Goal: Information Seeking & Learning: Learn about a topic

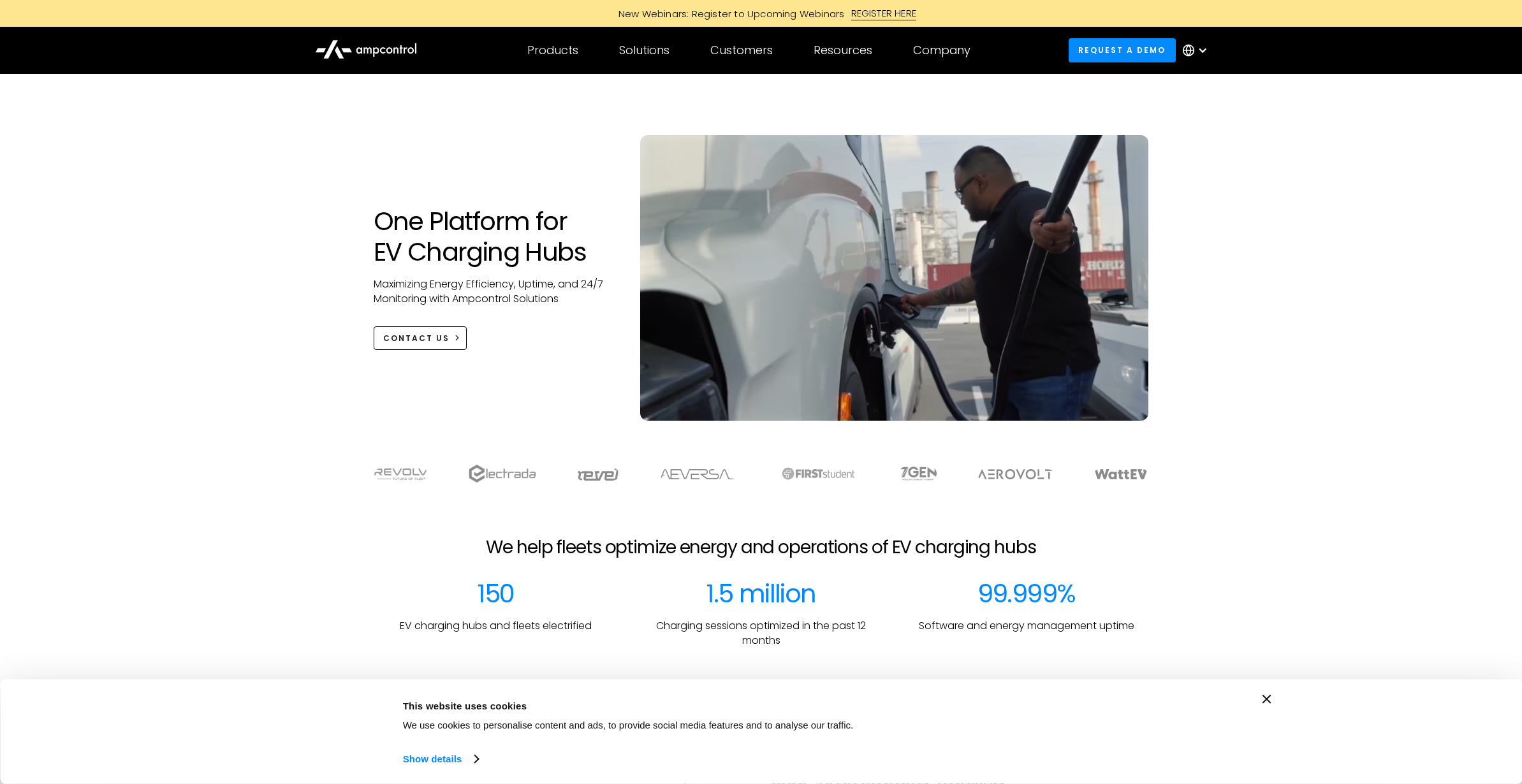
click at [1199, 51] on div at bounding box center [1202, 50] width 10 height 10
click at [568, 142] on div "One Platform for EV Charging Hubs Maximizing Energy Efficiency, Uptime, and 24/…" at bounding box center [761, 291] width 801 height 311
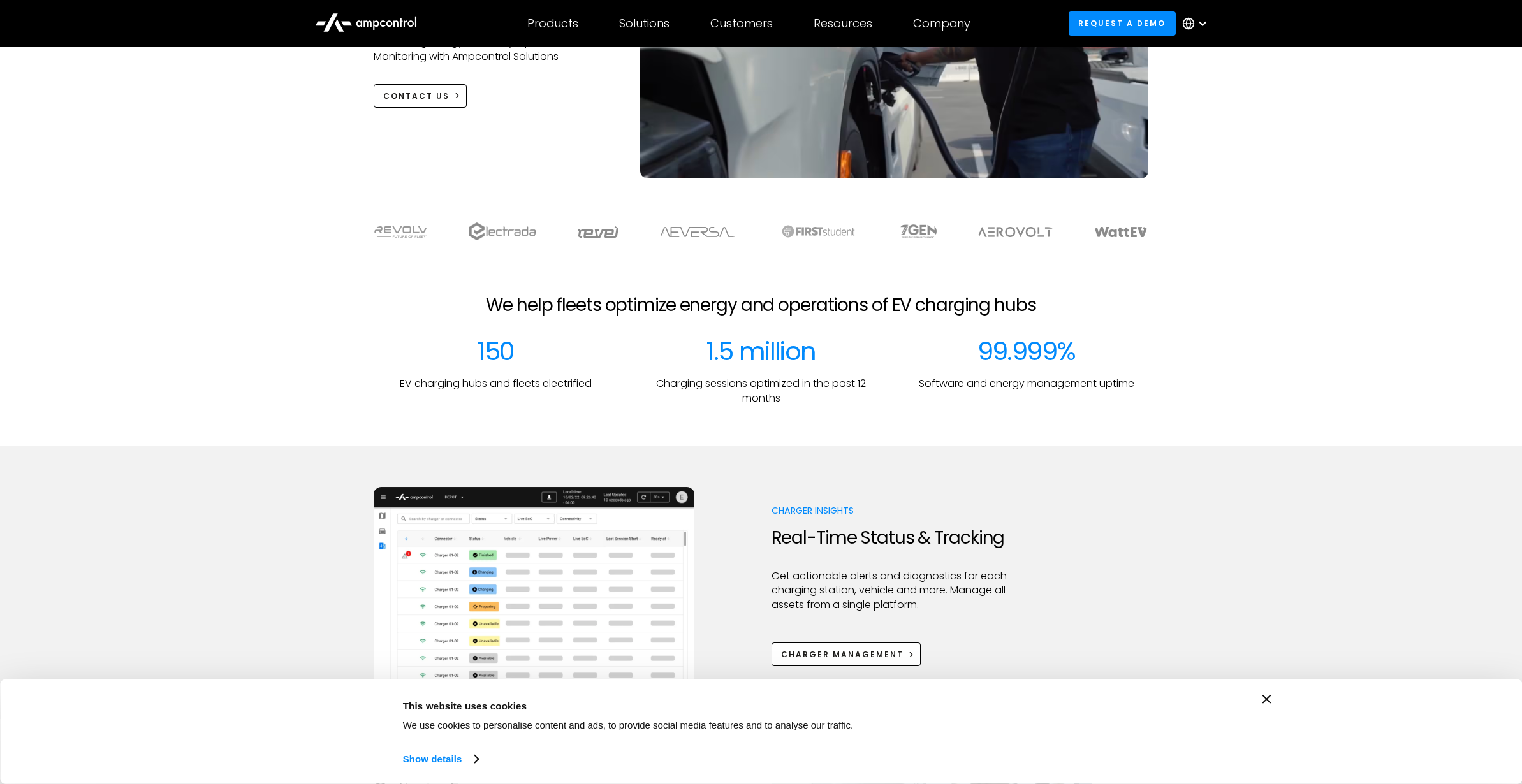
scroll to position [493, 0]
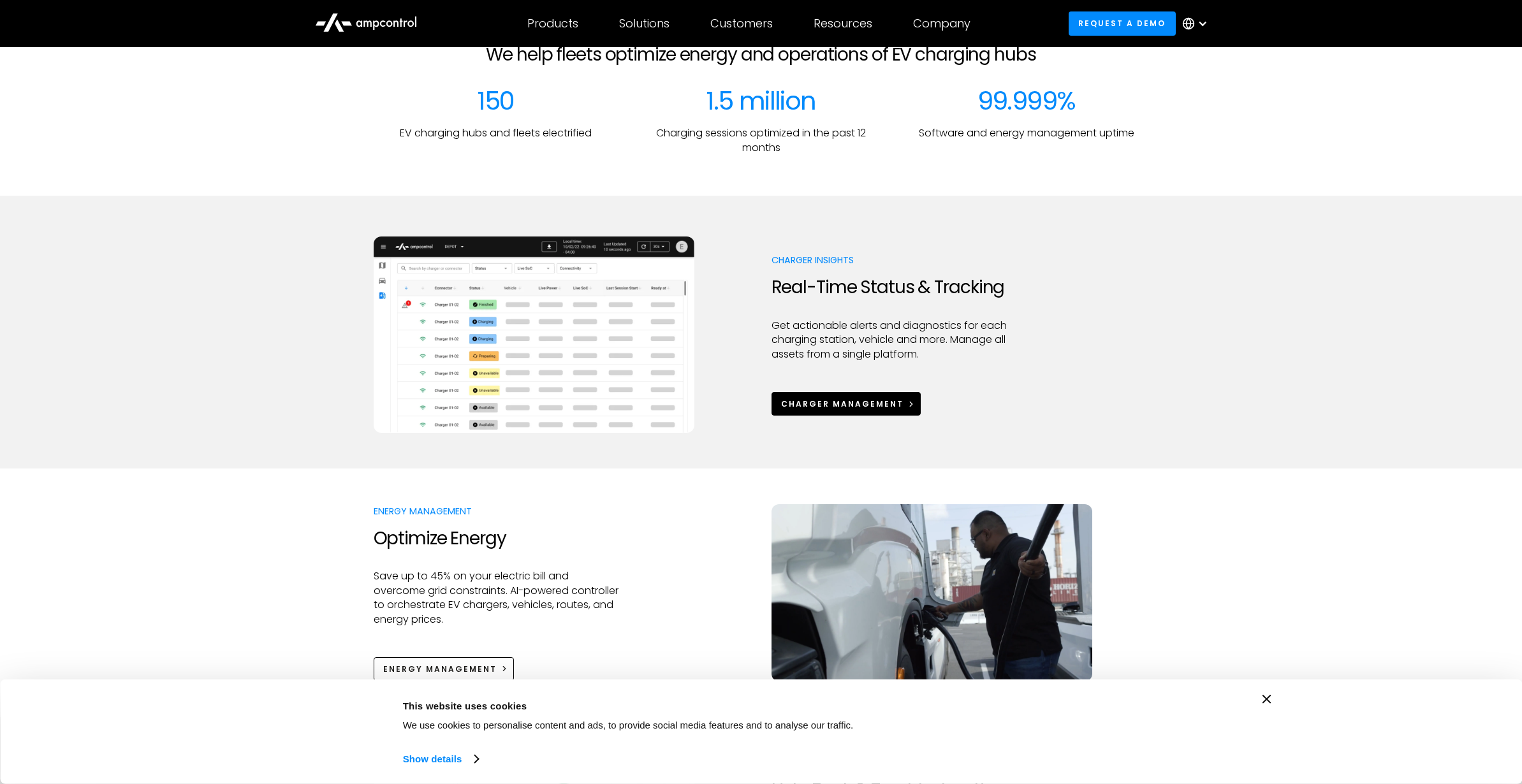
click at [828, 403] on div "Charger Management" at bounding box center [842, 404] width 122 height 12
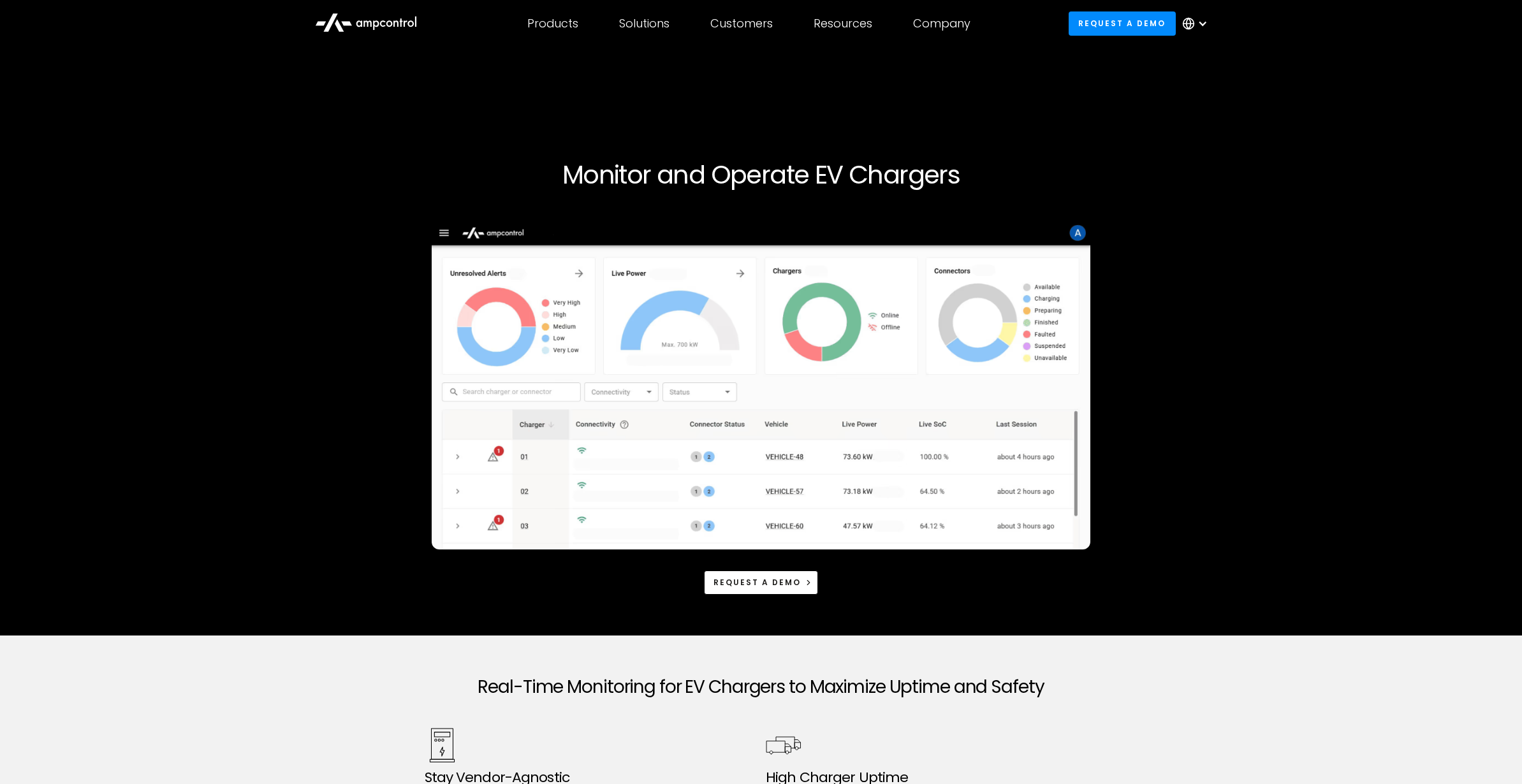
click at [1194, 20] on icon at bounding box center [1188, 24] width 13 height 13
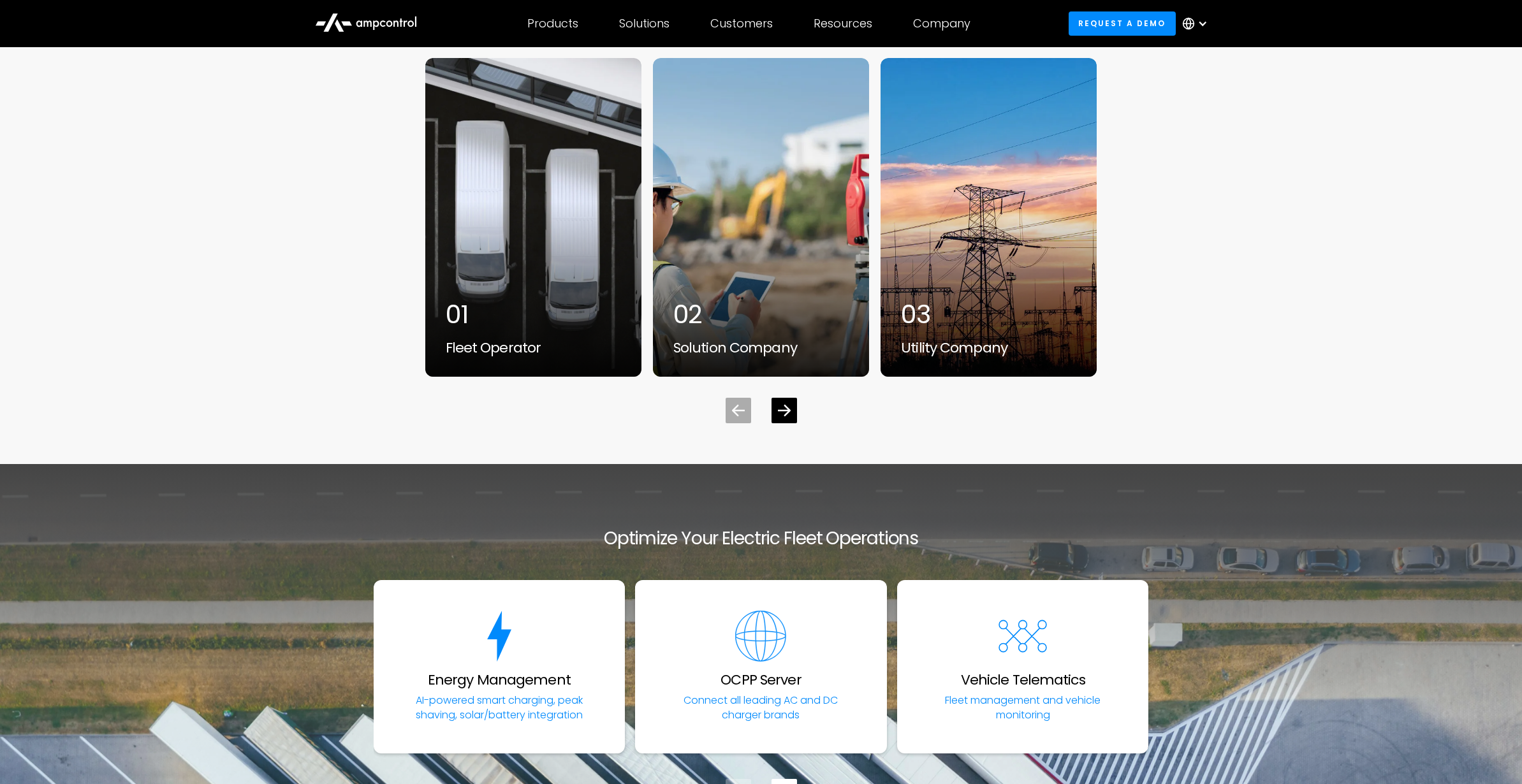
scroll to position [4542, 0]
